Goal: Transaction & Acquisition: Download file/media

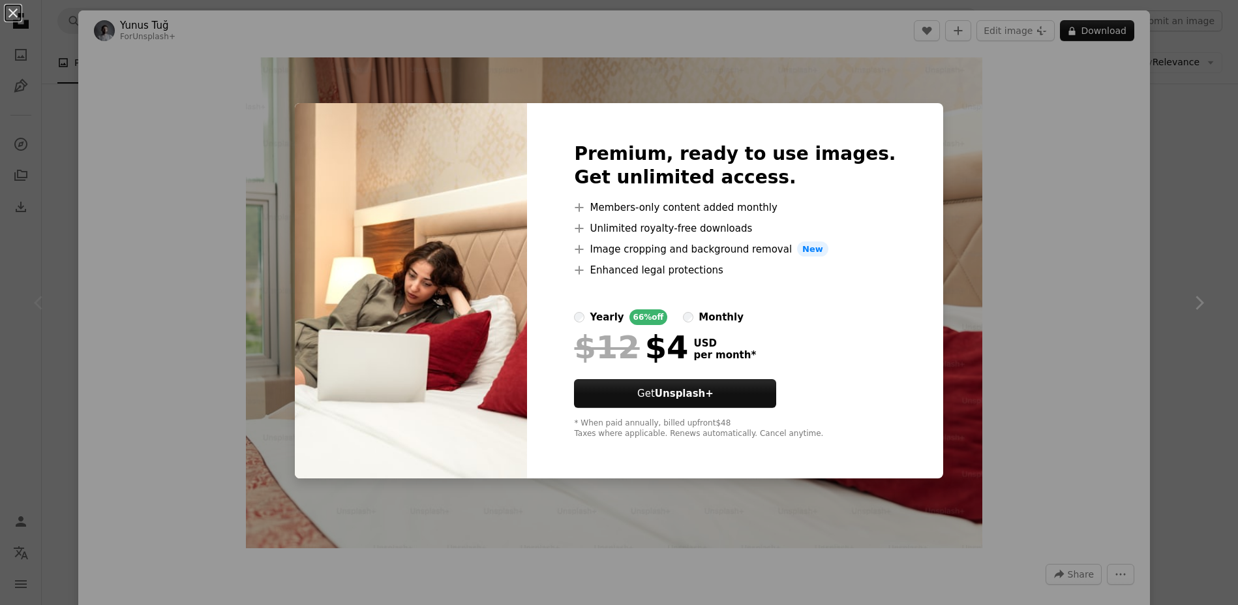
scroll to position [130, 0]
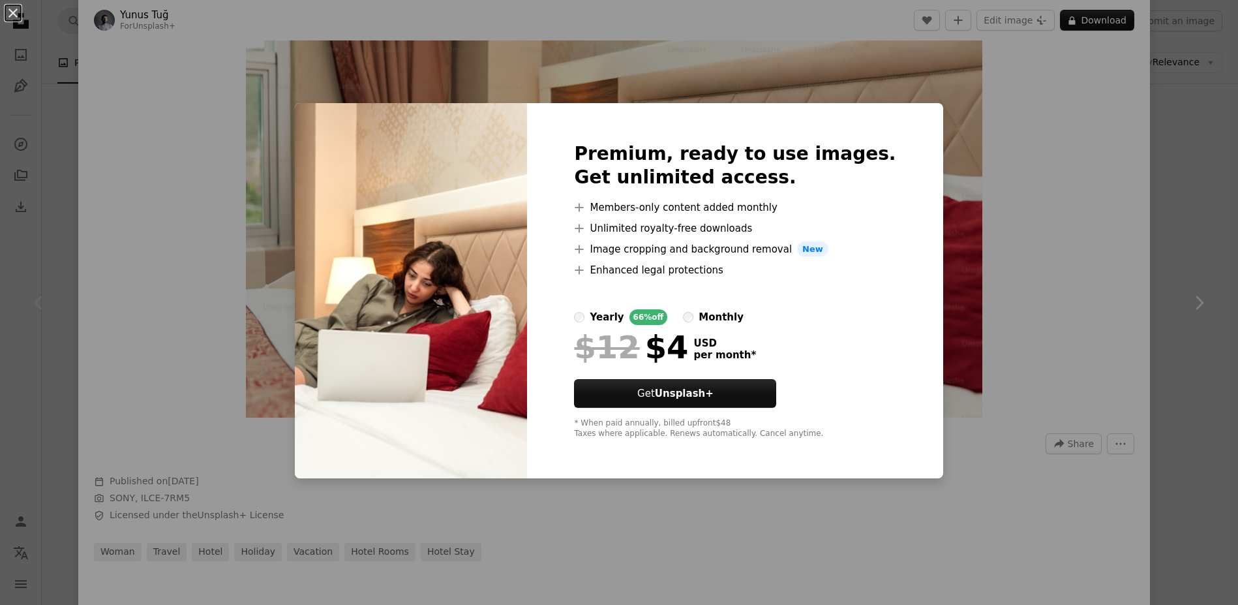
click at [1085, 112] on div "An X shape Premium, ready to use images. Get unlimited access. A plus sign Memb…" at bounding box center [619, 302] width 1238 height 605
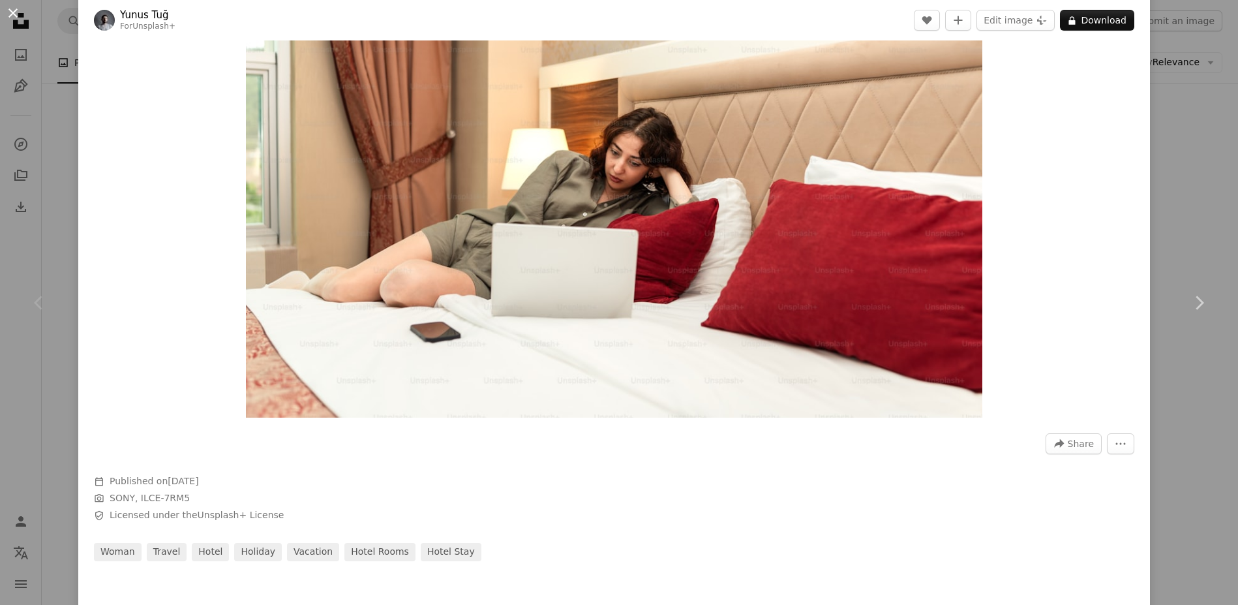
click at [16, 16] on button "An X shape" at bounding box center [13, 13] width 16 height 16
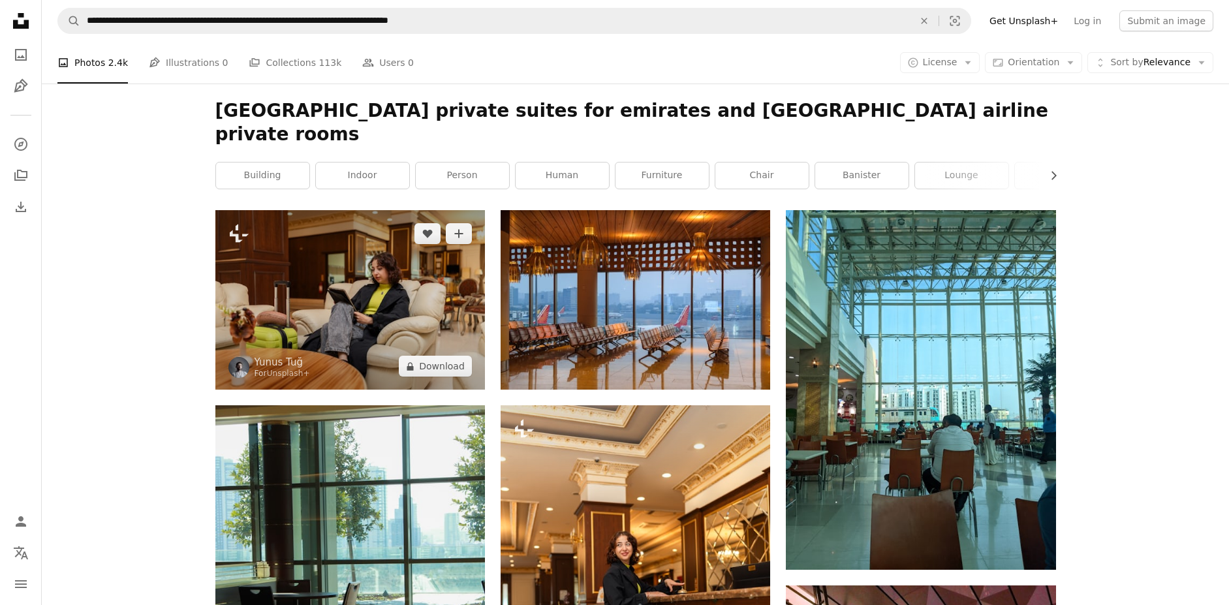
click at [395, 290] on img at bounding box center [349, 299] width 269 height 179
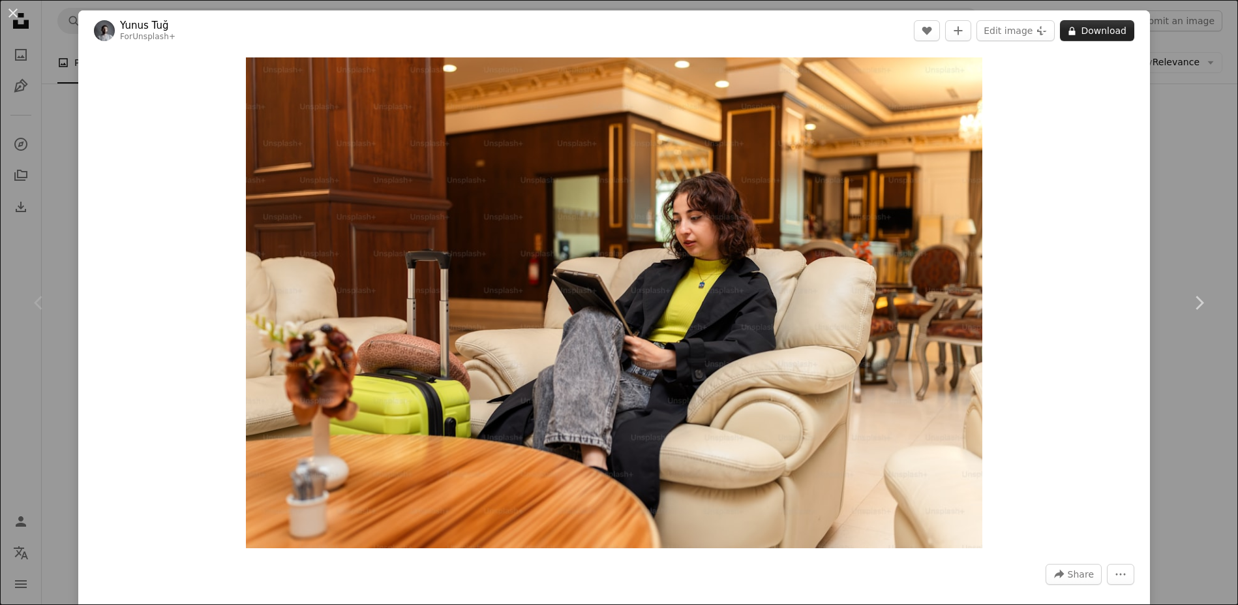
click at [1082, 36] on button "A lock Download" at bounding box center [1097, 30] width 74 height 21
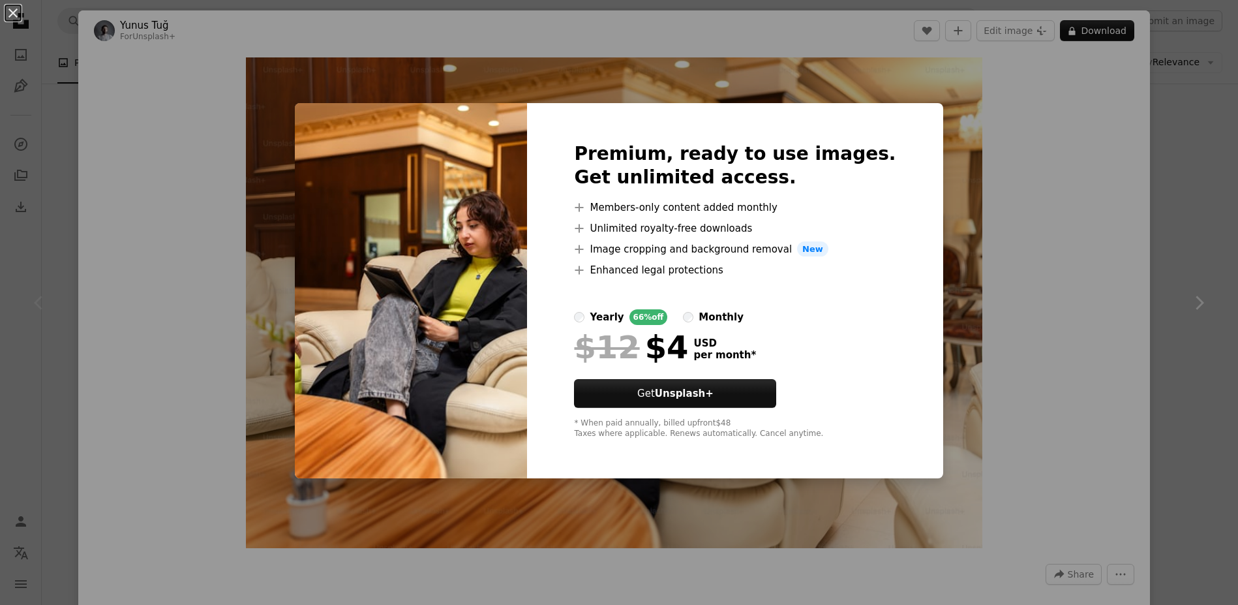
drag, startPoint x: 164, startPoint y: 99, endPoint x: 1, endPoint y: 16, distance: 182.9
click at [163, 99] on div "An X shape Premium, ready to use images. Get unlimited access. A plus sign Memb…" at bounding box center [619, 302] width 1238 height 605
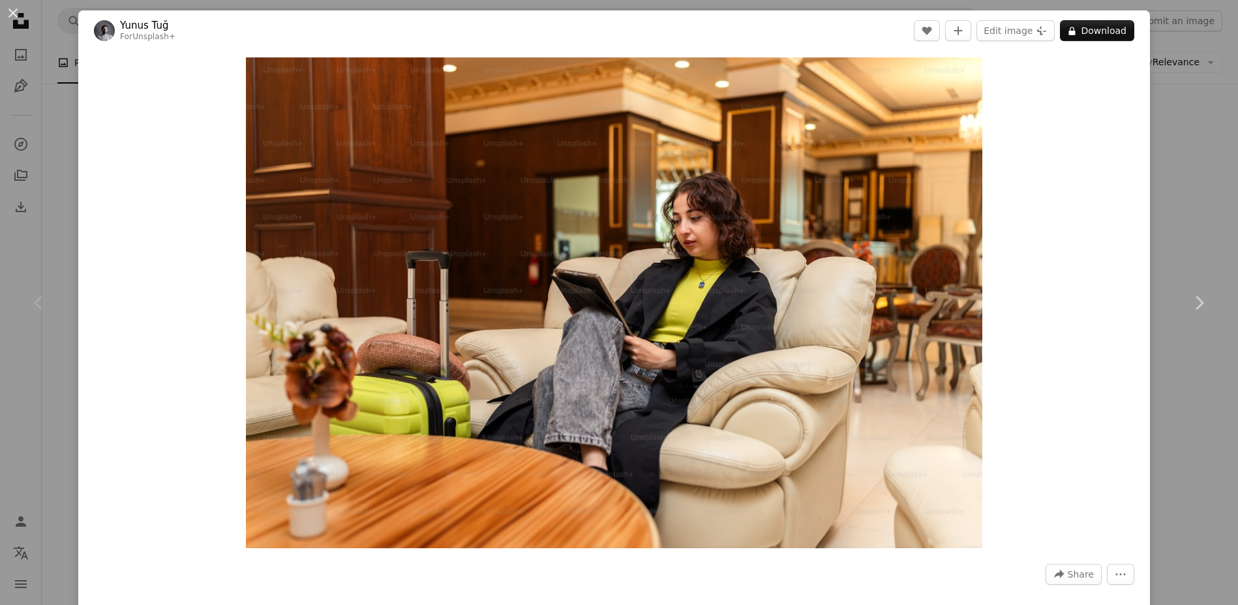
click at [13, 18] on button "An X shape" at bounding box center [13, 13] width 16 height 16
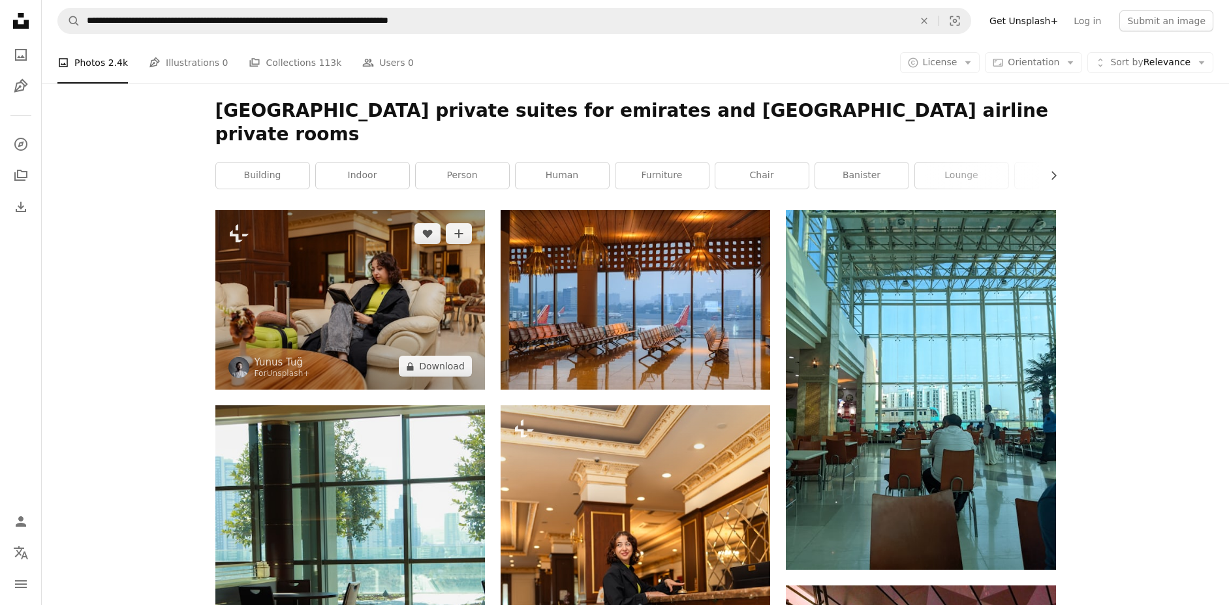
click at [423, 309] on img at bounding box center [349, 299] width 269 height 179
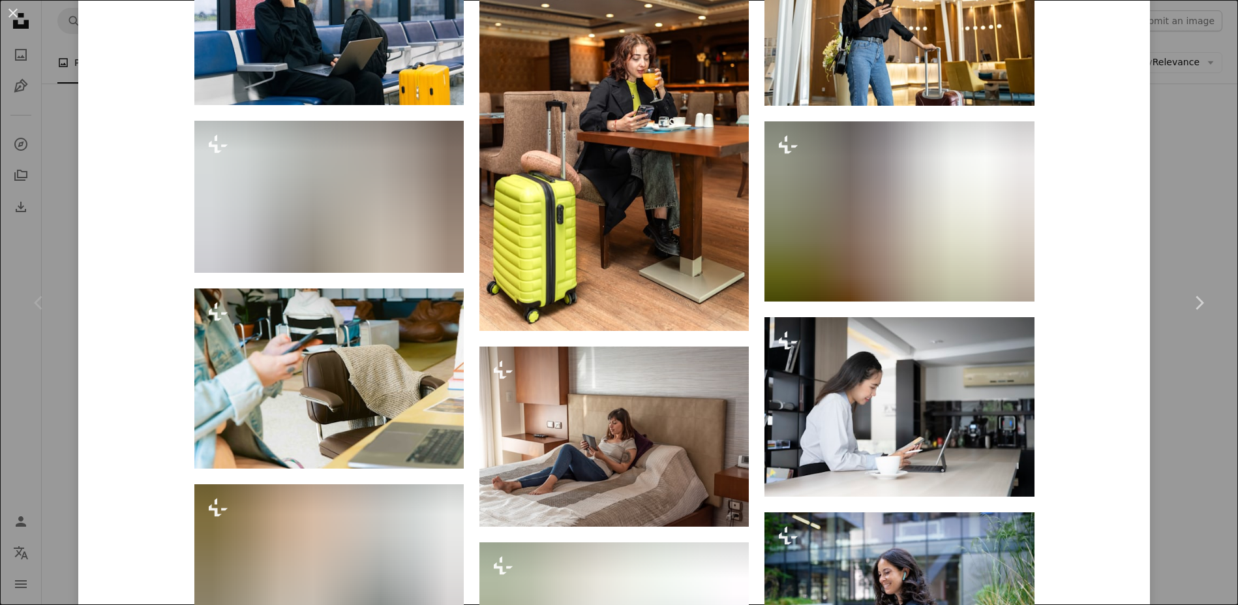
scroll to position [1827, 0]
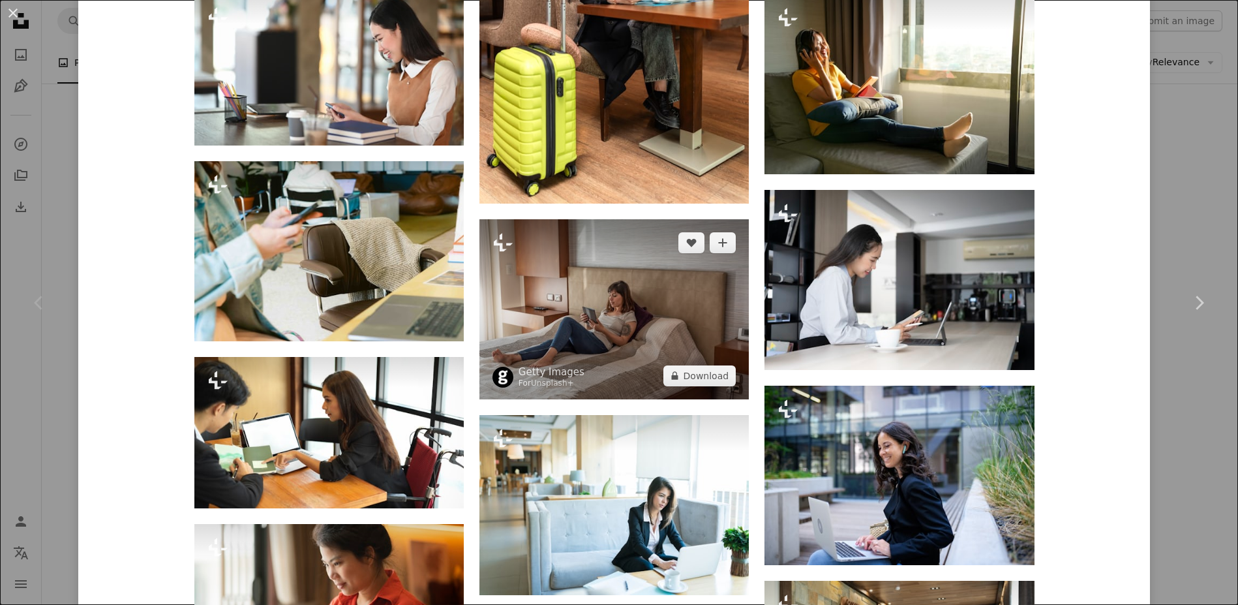
click at [647, 283] on img at bounding box center [614, 309] width 269 height 180
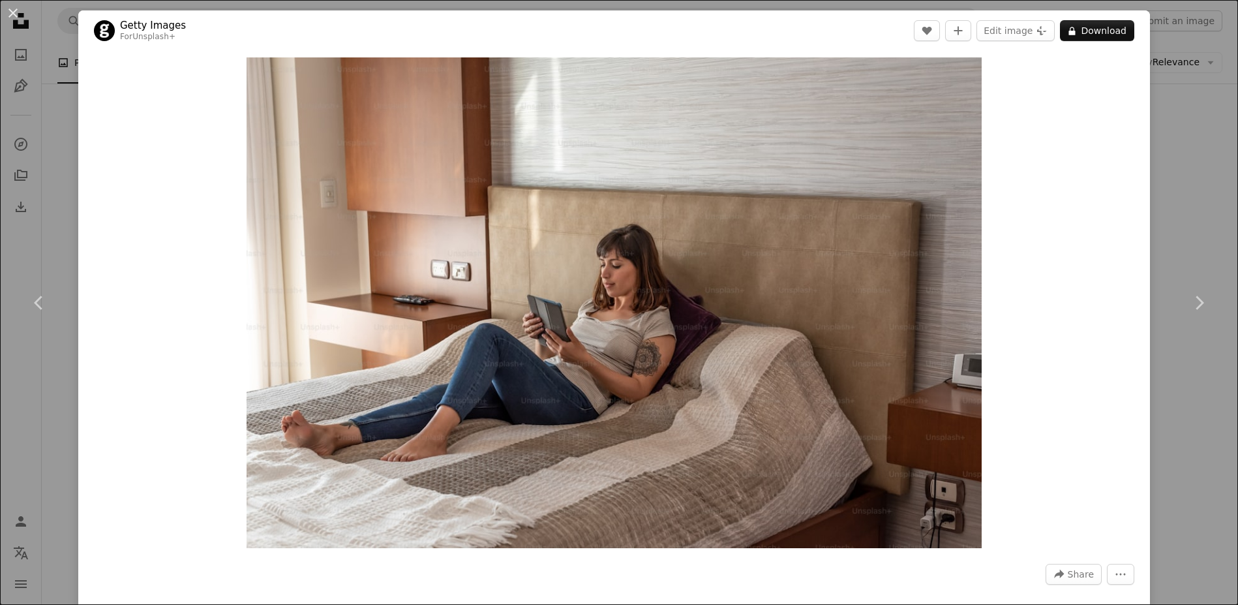
drag, startPoint x: 12, startPoint y: 14, endPoint x: 226, endPoint y: 76, distance: 223.4
click at [11, 15] on button "An X shape" at bounding box center [13, 13] width 16 height 16
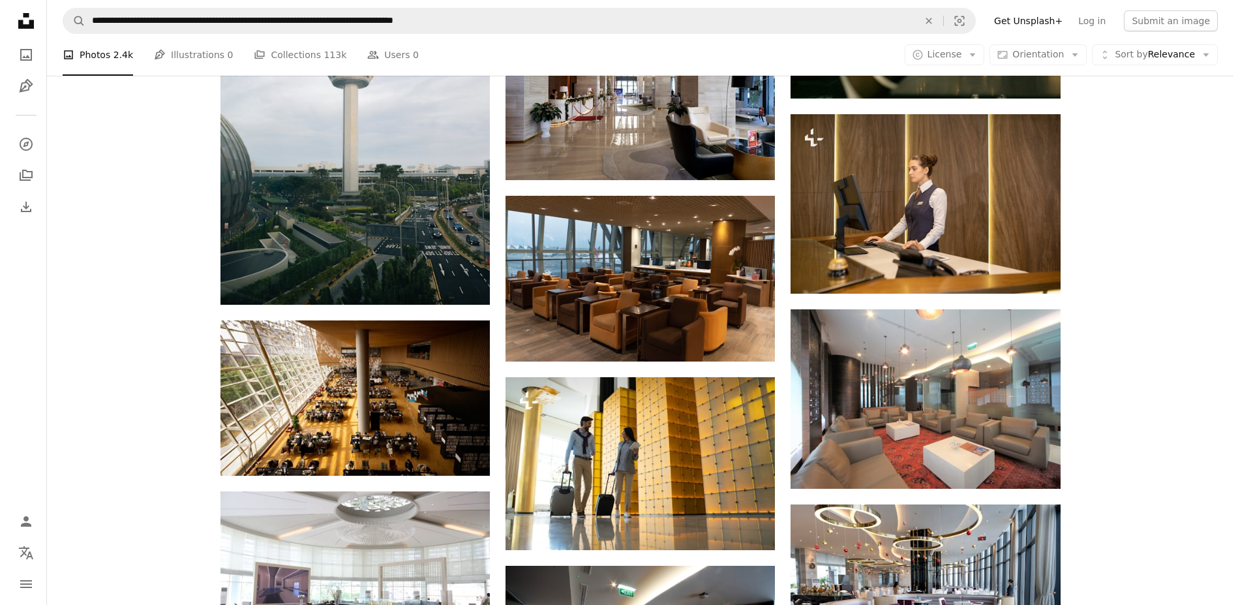
scroll to position [1827, 0]
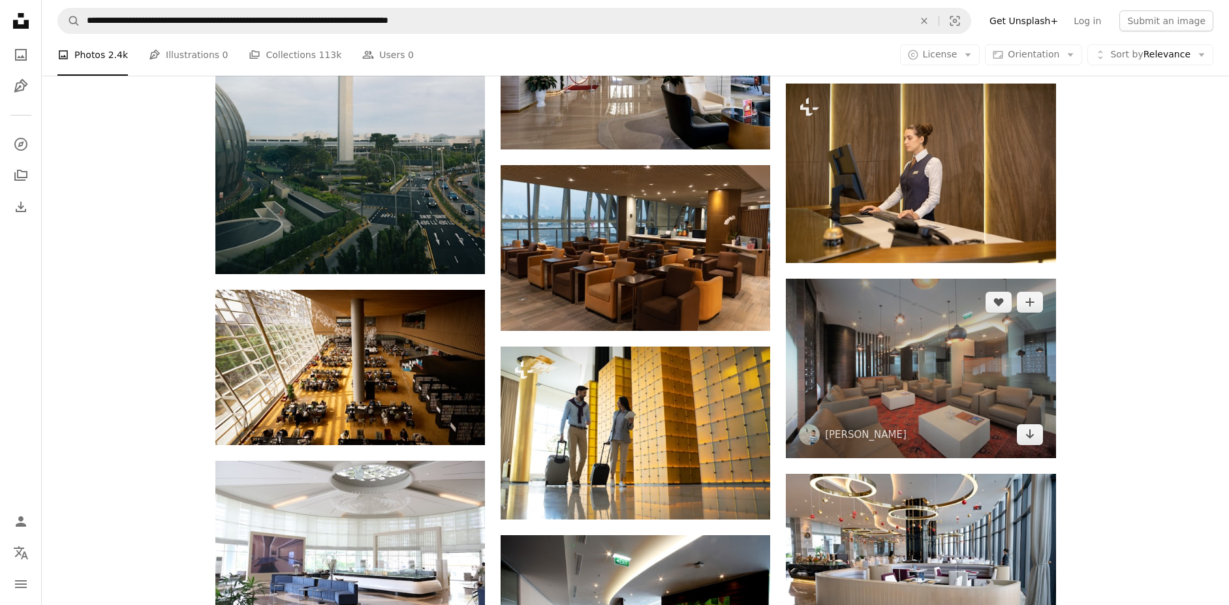
click at [950, 348] on img at bounding box center [920, 368] width 269 height 179
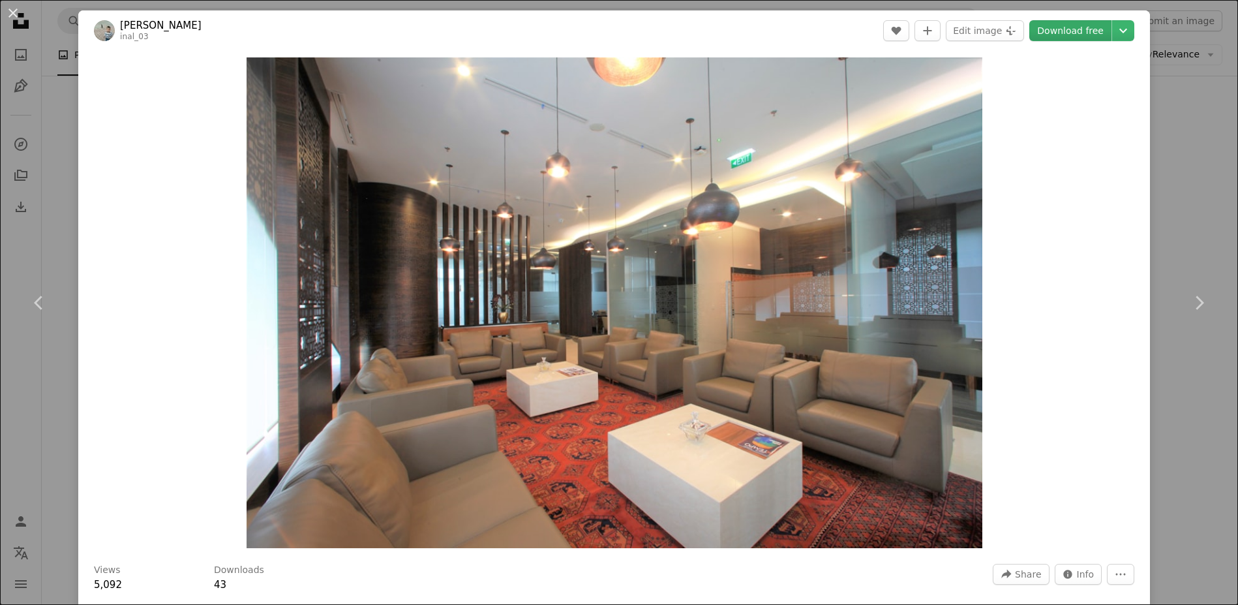
click at [1077, 29] on link "Download free" at bounding box center [1071, 30] width 82 height 21
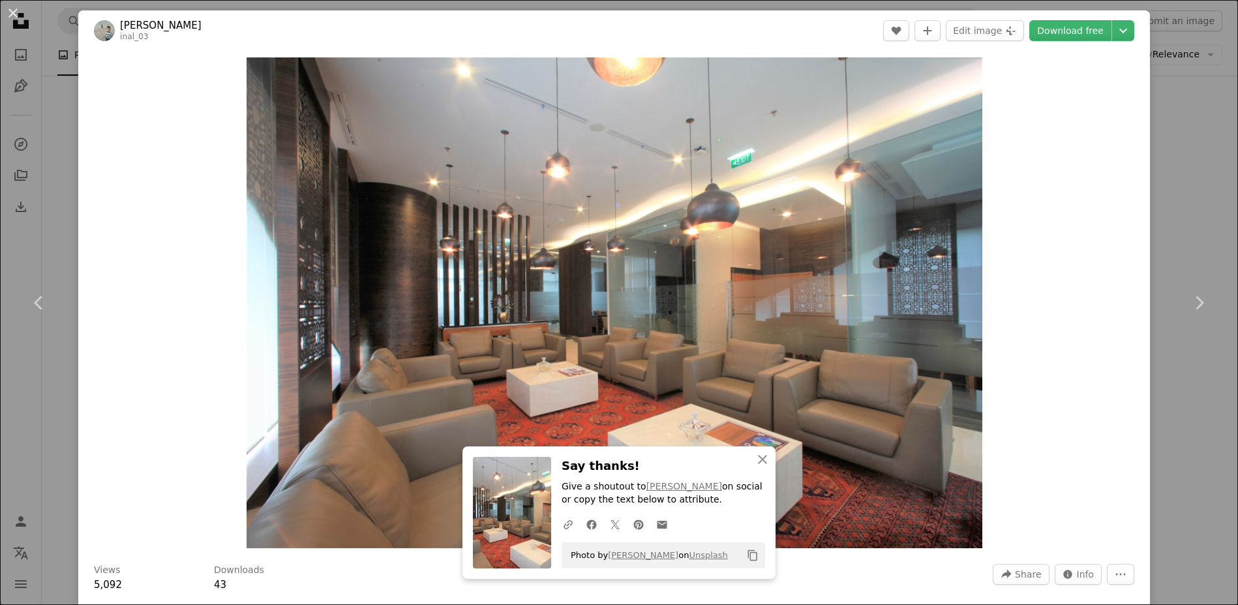
click at [1186, 127] on div "An X shape Chevron left Chevron right Start selling [DATE] with Squarespace’s a…" at bounding box center [619, 302] width 1238 height 605
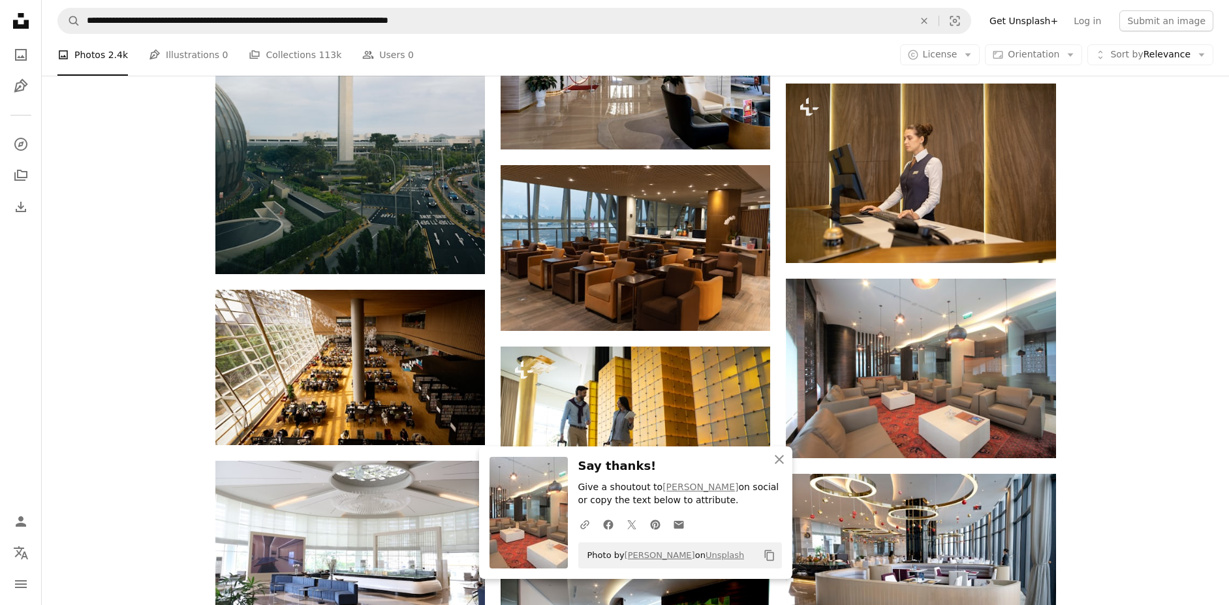
click at [76, 308] on div "Plus sign for Unsplash+ A heart A plus sign Yunus Tuğ For Unsplash+ A lock Down…" at bounding box center [635, 54] width 1187 height 3342
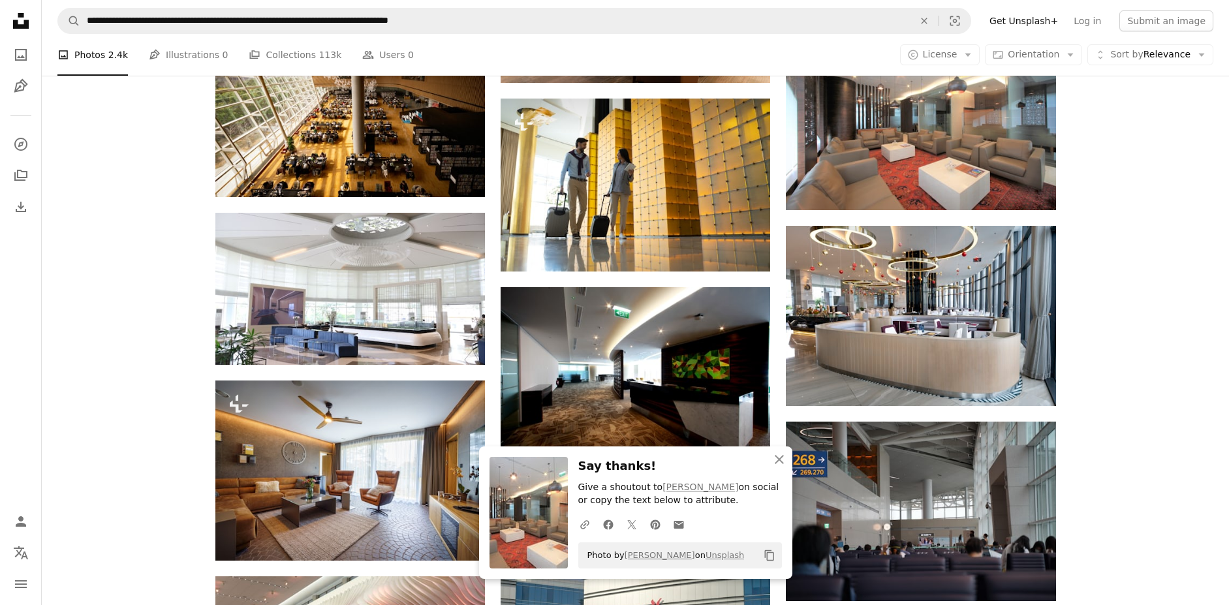
scroll to position [2153, 0]
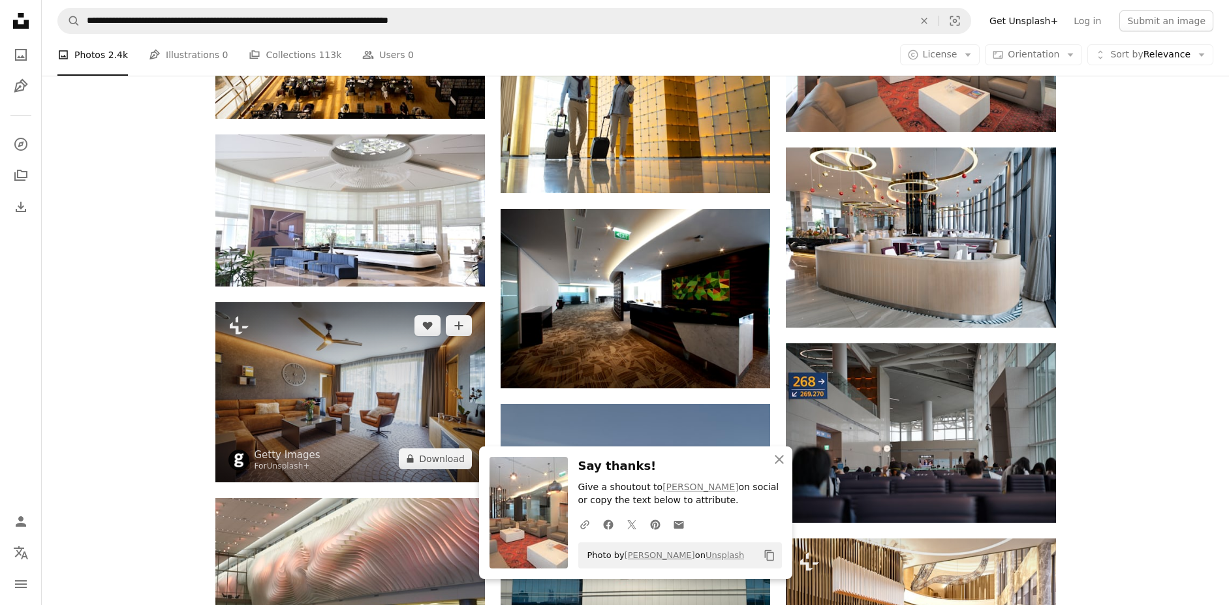
click at [372, 377] on img at bounding box center [349, 392] width 269 height 180
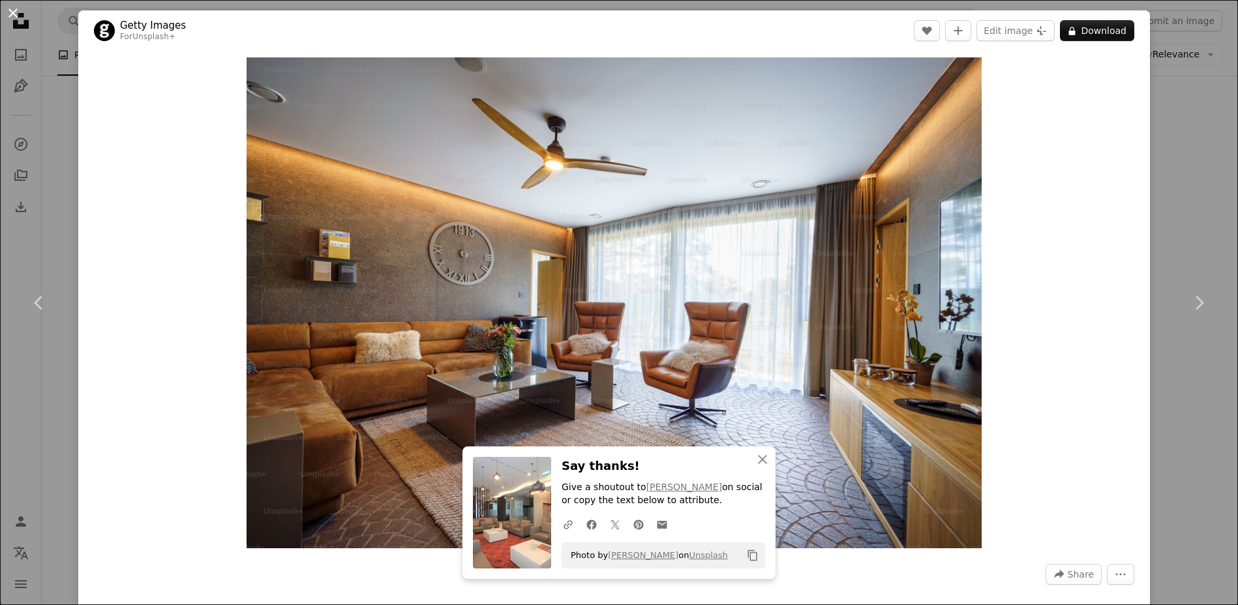
click at [17, 13] on button "An X shape" at bounding box center [13, 13] width 16 height 16
